Goal: Information Seeking & Learning: Learn about a topic

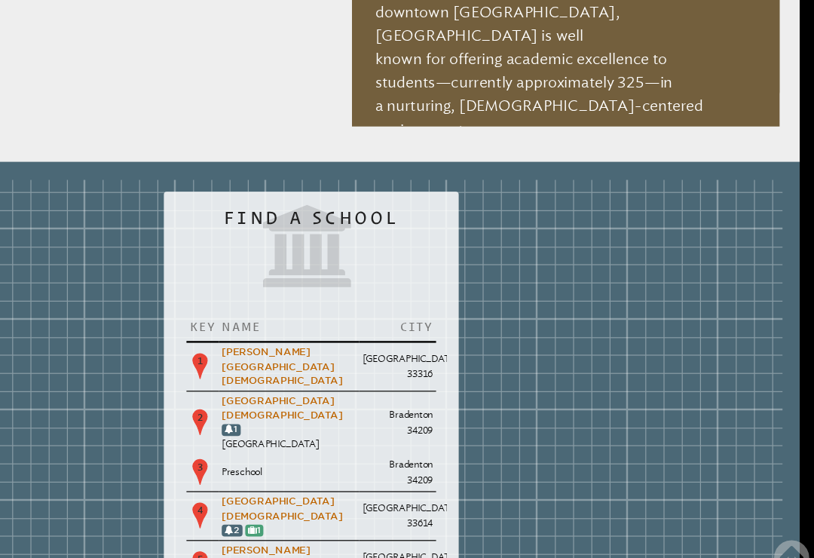
scroll to position [1341, 13]
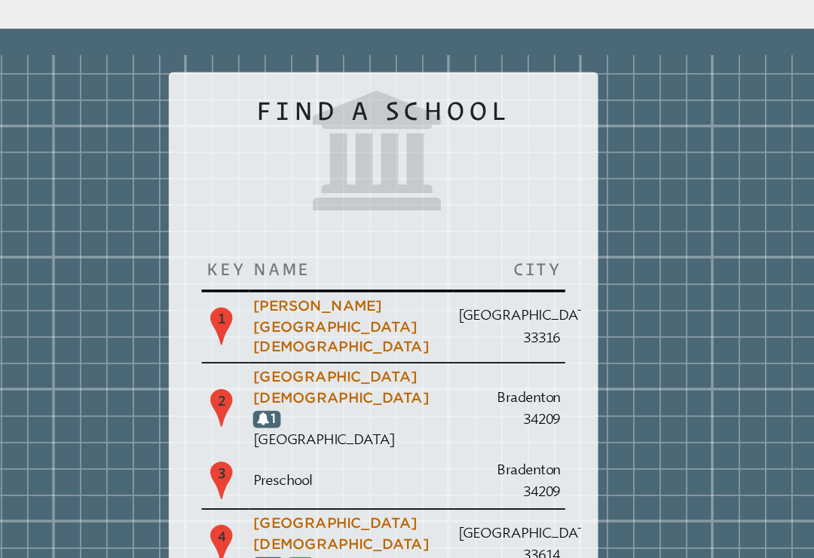
click at [320, 397] on link "[GEOGRAPHIC_DATA][DEMOGRAPHIC_DATA]" at bounding box center [370, 407] width 101 height 21
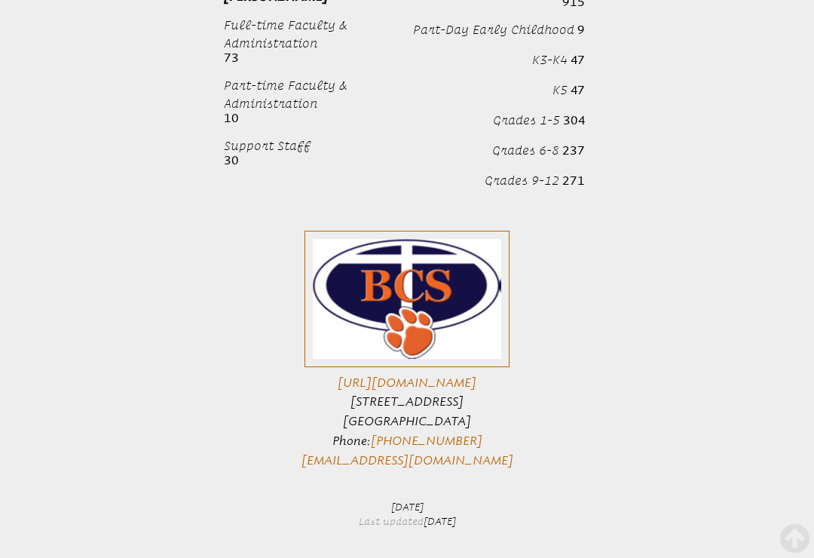
scroll to position [1752, 0]
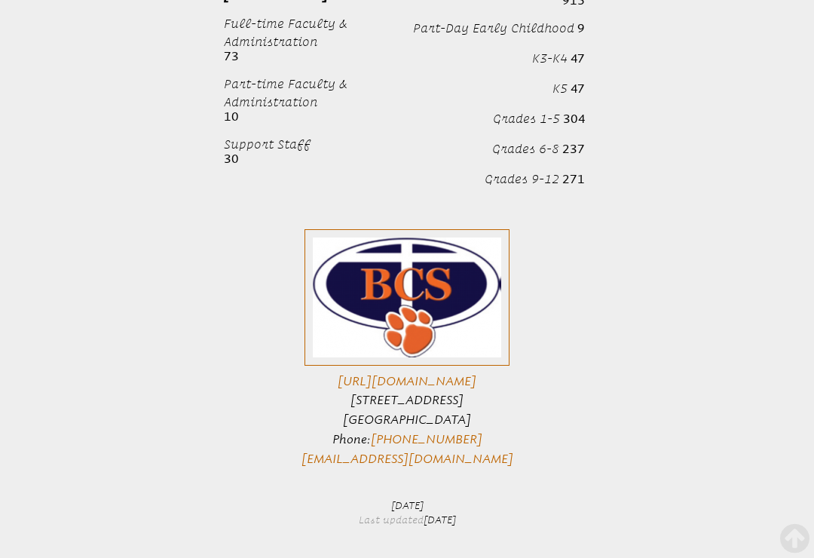
click at [386, 374] on link "[URL][DOMAIN_NAME]" at bounding box center [407, 381] width 139 height 14
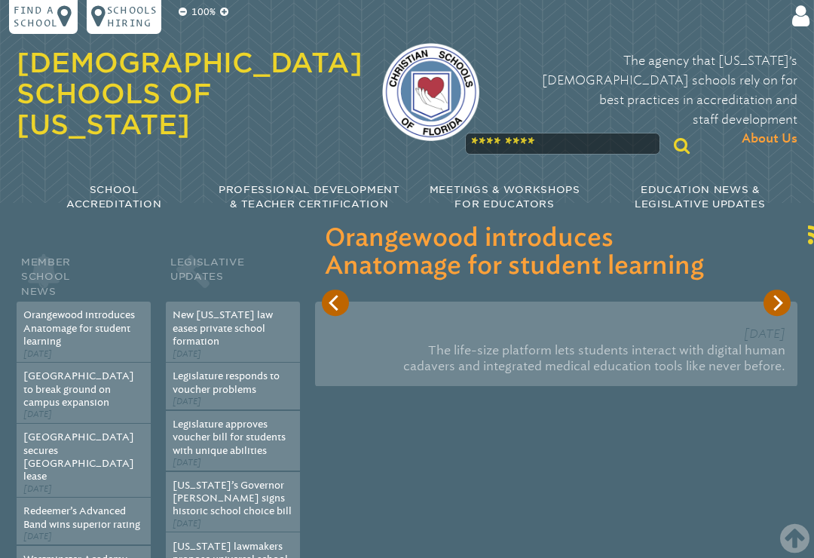
scroll to position [1540, 188]
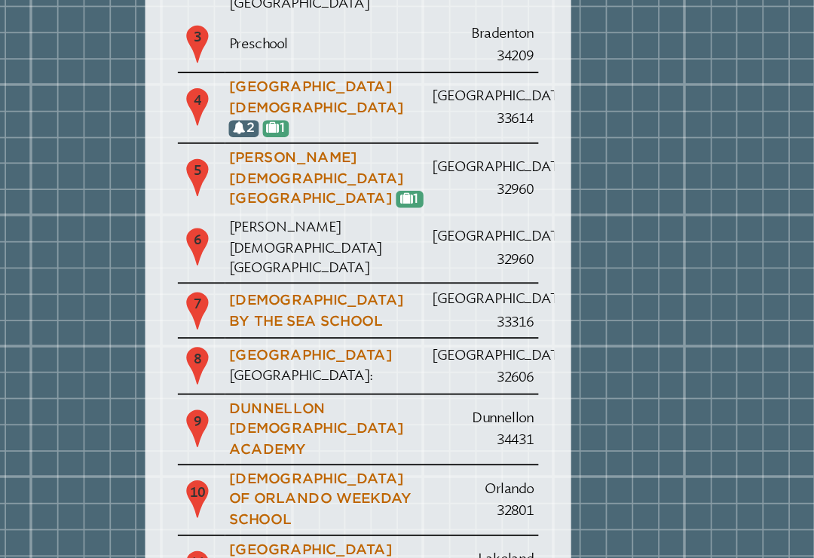
click at [320, 281] on link "[GEOGRAPHIC_DATA][DEMOGRAPHIC_DATA]" at bounding box center [370, 291] width 101 height 21
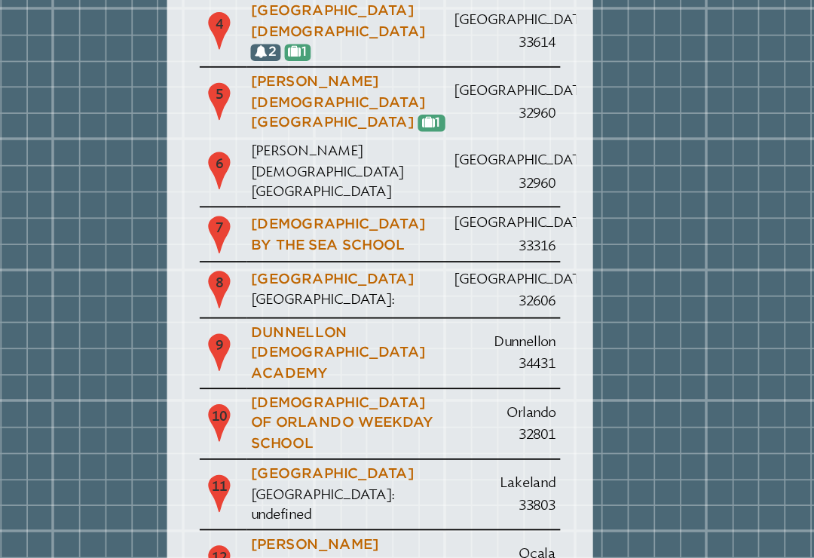
scroll to position [1598, 0]
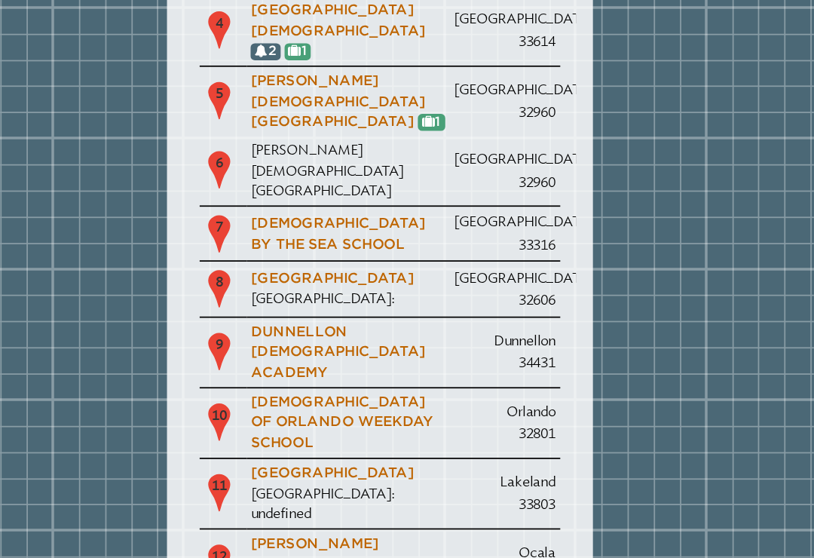
click at [332, 531] on link "[PERSON_NAME][DEMOGRAPHIC_DATA] School of Ocala" at bounding box center [382, 547] width 101 height 32
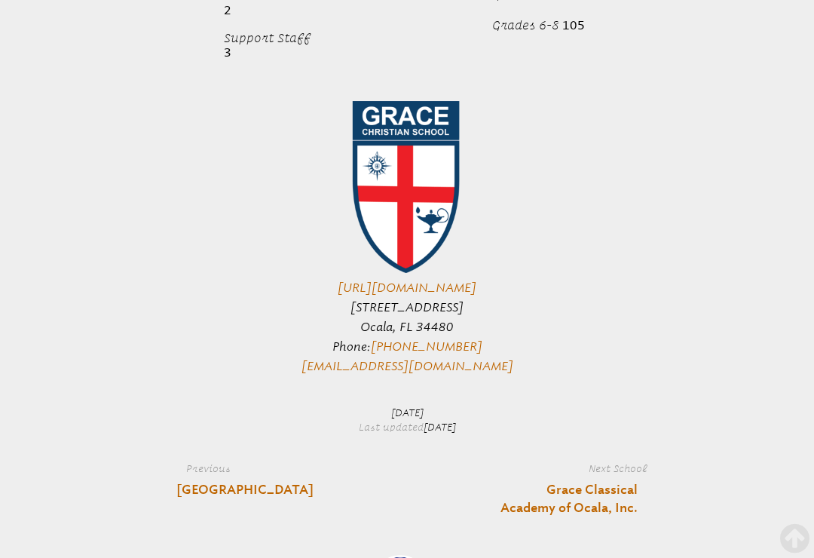
scroll to position [592, 0]
click at [379, 280] on link "https://www.gcsocala.com/" at bounding box center [407, 287] width 139 height 14
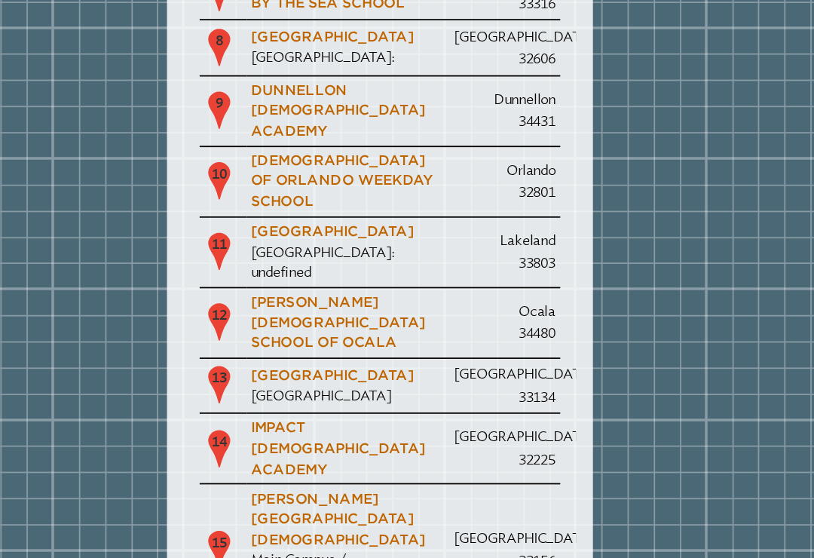
scroll to position [1738, 0]
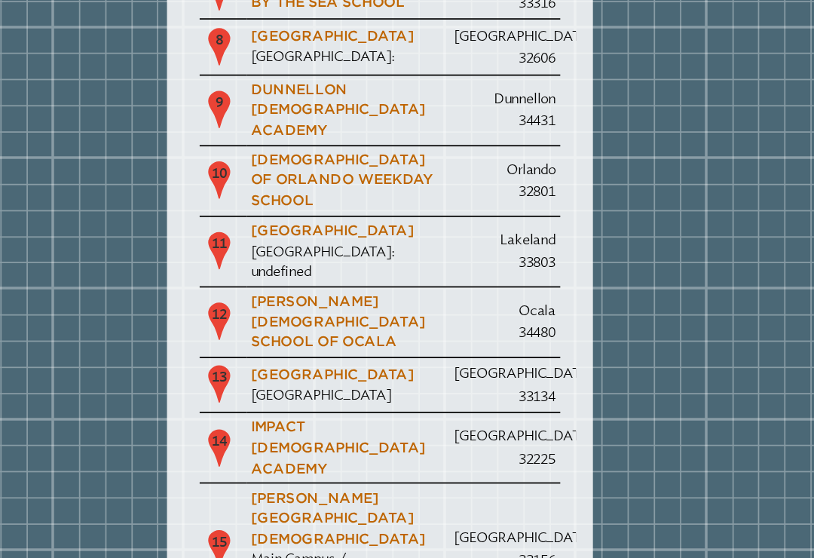
click at [332, 463] on link "Impact [DEMOGRAPHIC_DATA] Academy" at bounding box center [382, 479] width 101 height 32
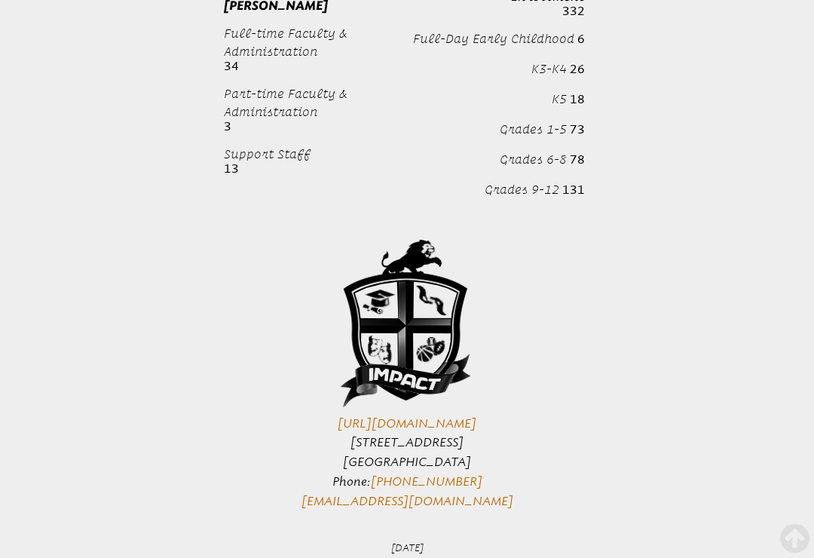
scroll to position [1909, 0]
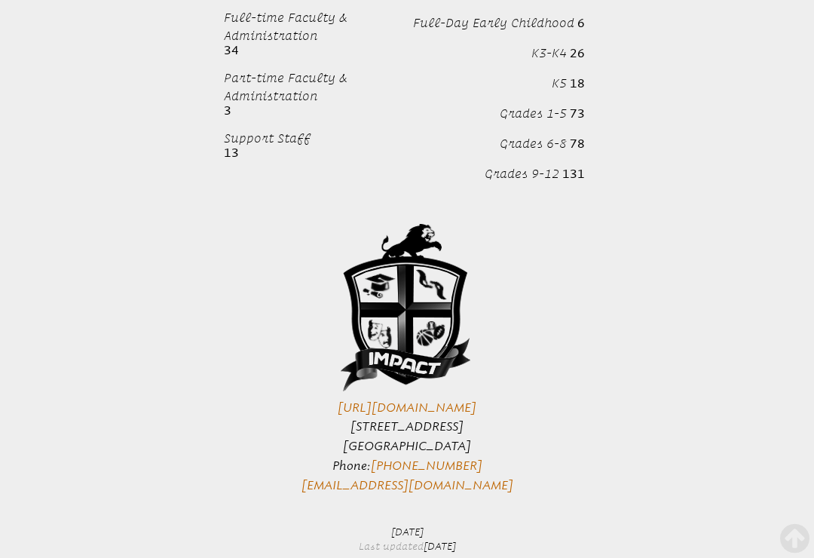
click at [387, 400] on link "http://icajax.com" at bounding box center [407, 407] width 139 height 14
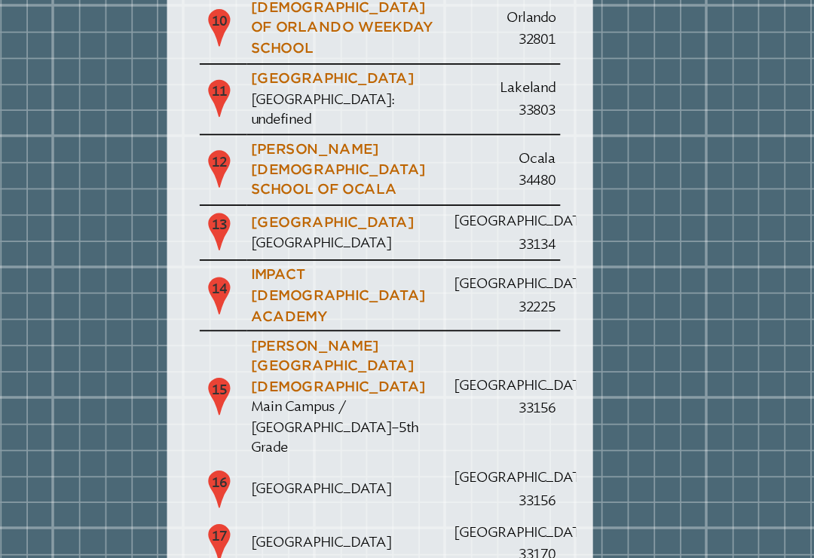
scroll to position [1827, 0]
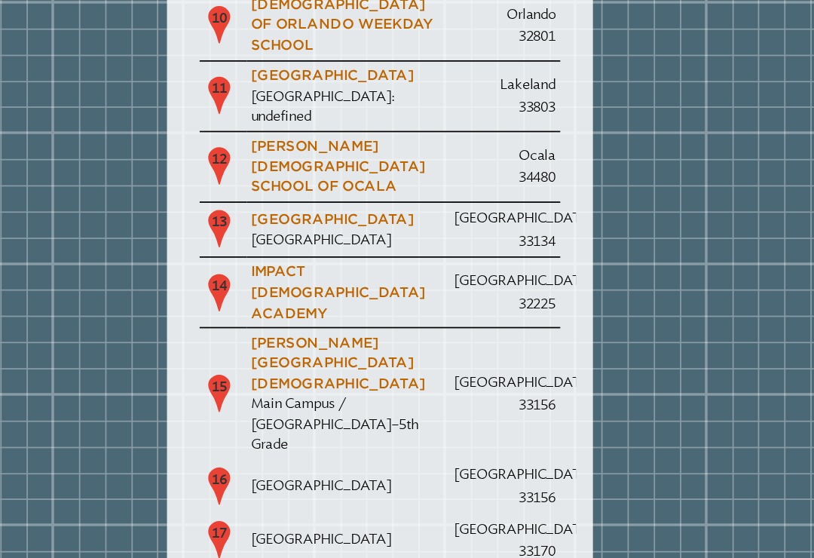
click at [332, 553] on link "[GEOGRAPHIC_DATA][DEMOGRAPHIC_DATA]" at bounding box center [382, 563] width 101 height 21
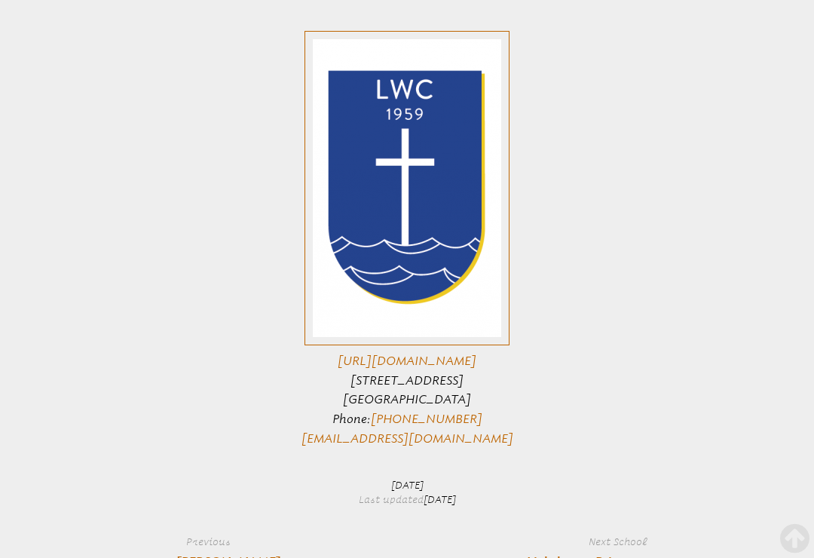
scroll to position [1387, 0]
click at [367, 353] on link "[URL][DOMAIN_NAME]" at bounding box center [407, 360] width 139 height 14
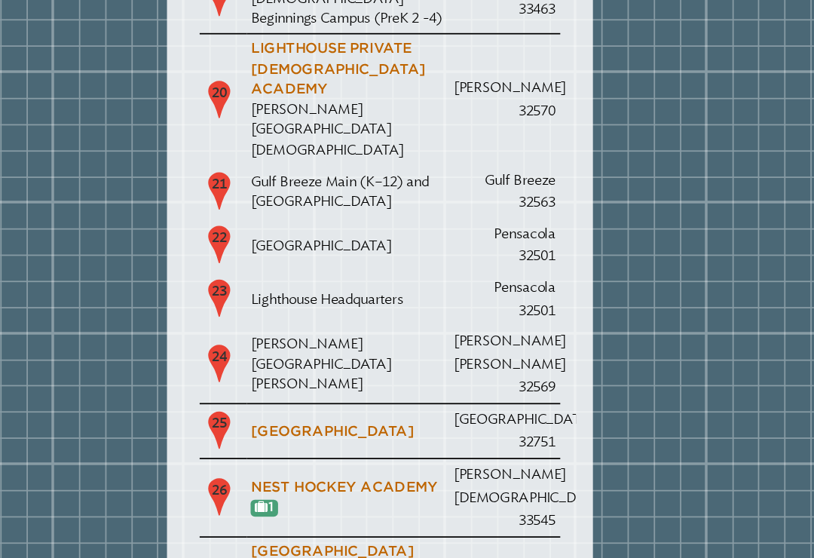
scroll to position [2240, 0]
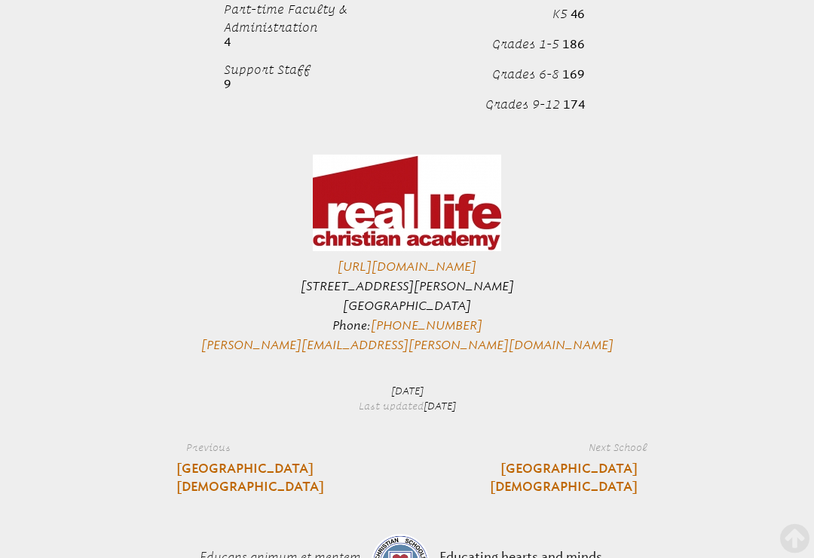
scroll to position [1421, 0]
click at [375, 259] on link "[URL][DOMAIN_NAME]" at bounding box center [407, 266] width 139 height 14
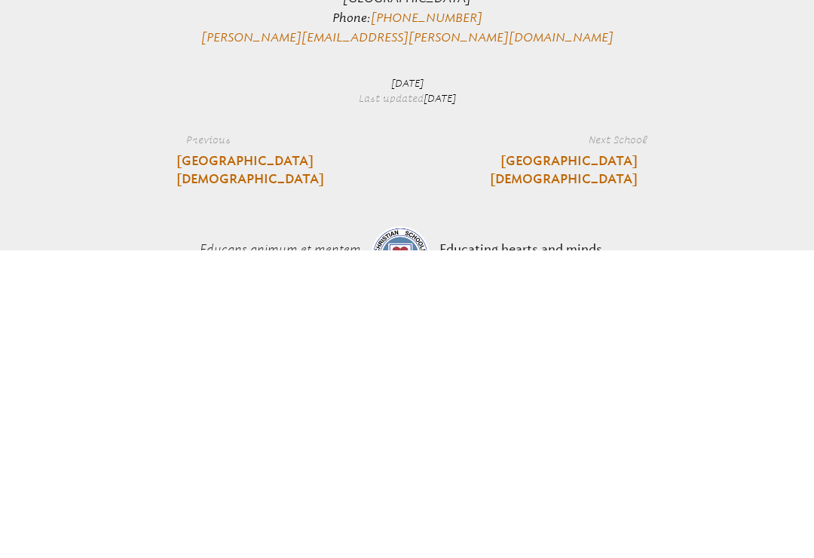
scroll to position [1421, 0]
